Goal: Task Accomplishment & Management: Complete application form

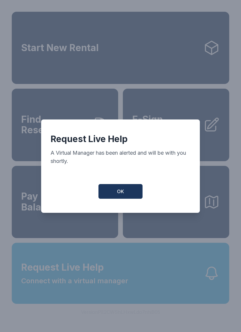
click at [127, 193] on button "OK" at bounding box center [120, 191] width 44 height 15
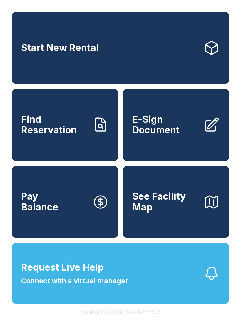
click at [170, 136] on span "E-Sign Document" at bounding box center [165, 124] width 66 height 21
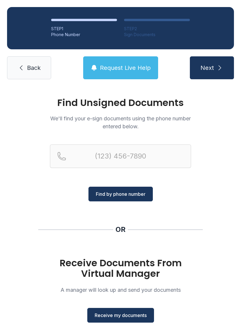
click at [125, 318] on span "Receive my documents" at bounding box center [121, 315] width 52 height 7
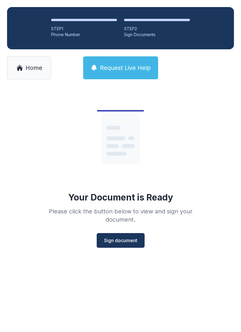
click at [127, 238] on span "Sign document" at bounding box center [120, 240] width 33 height 7
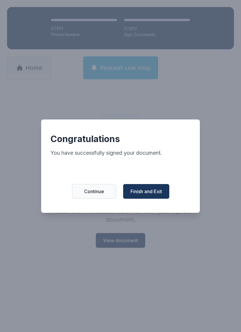
click at [158, 195] on span "Finish and Exit" at bounding box center [145, 191] width 31 height 7
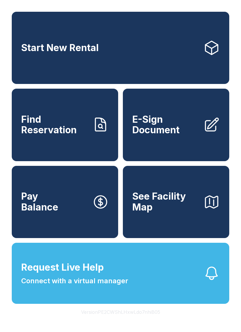
click at [143, 293] on button "Request Live Help Connect with a virtual manager" at bounding box center [120, 273] width 217 height 61
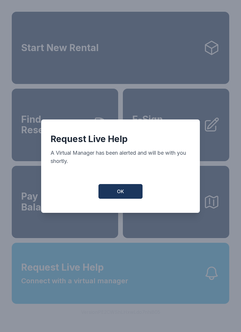
click at [125, 199] on button "OK" at bounding box center [120, 191] width 44 height 15
